Goal: Task Accomplishment & Management: Use online tool/utility

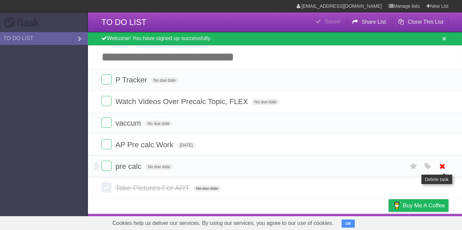
click at [440, 171] on icon at bounding box center [441, 166] width 9 height 11
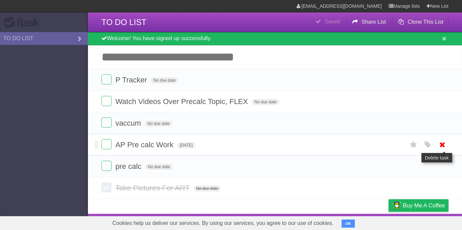
click at [443, 150] on icon at bounding box center [441, 144] width 9 height 11
